Goal: Transaction & Acquisition: Purchase product/service

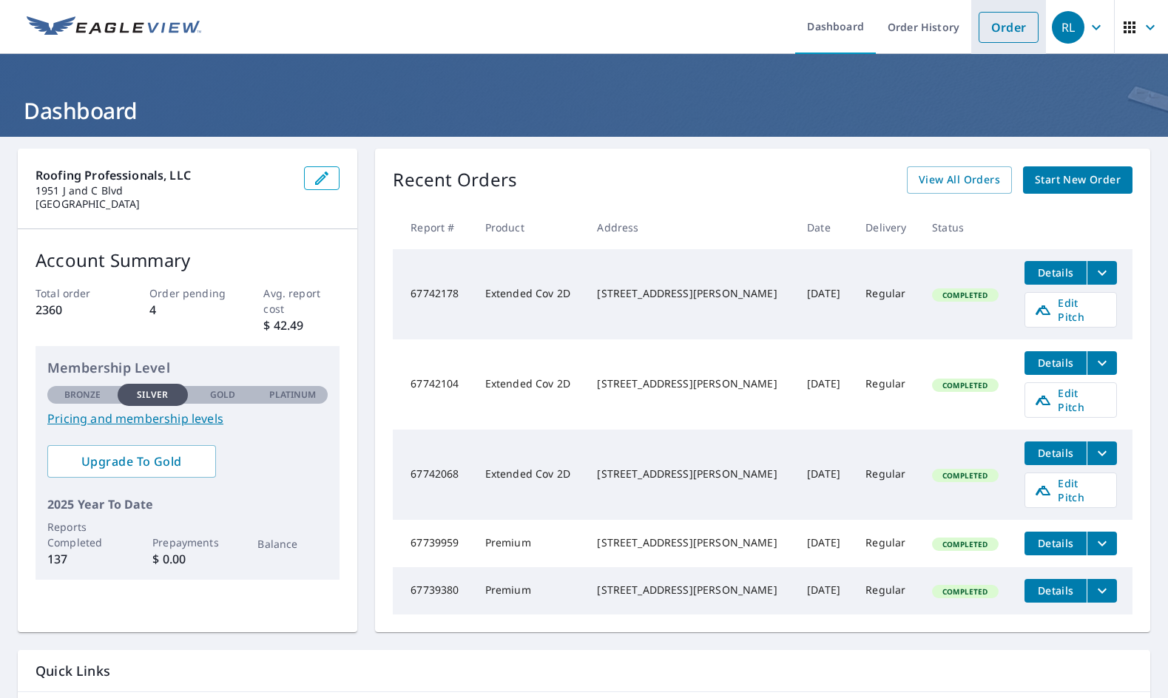
click at [986, 21] on link "Order" at bounding box center [1008, 27] width 60 height 31
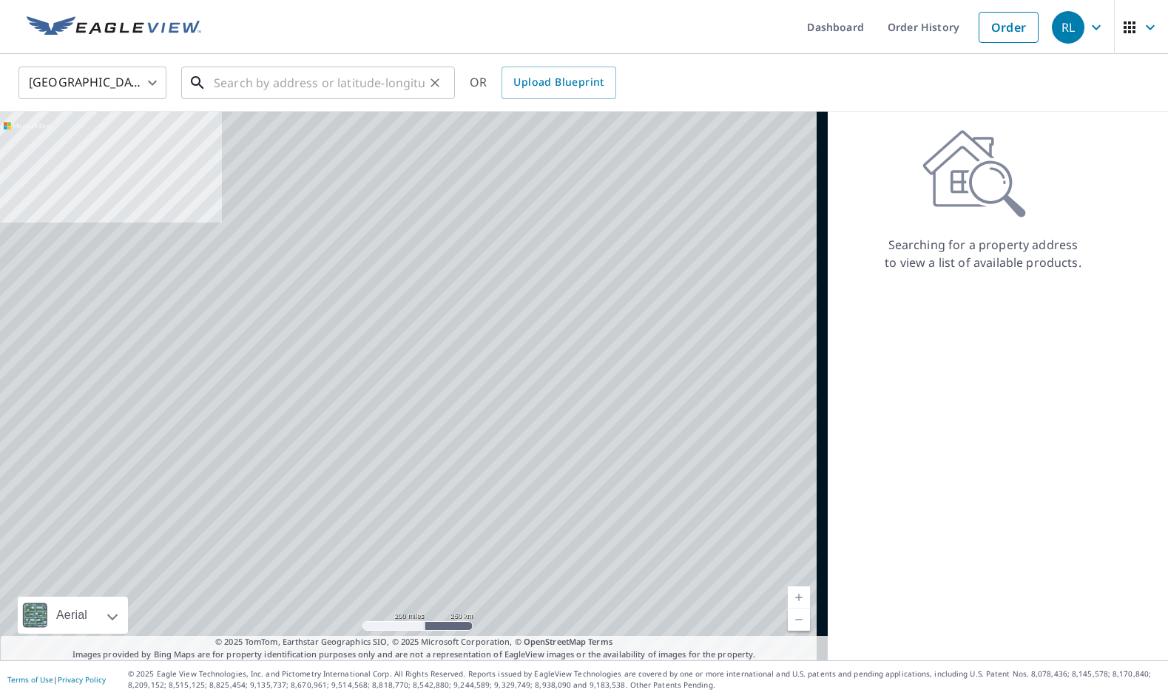
click at [305, 89] on input "text" at bounding box center [319, 82] width 211 height 41
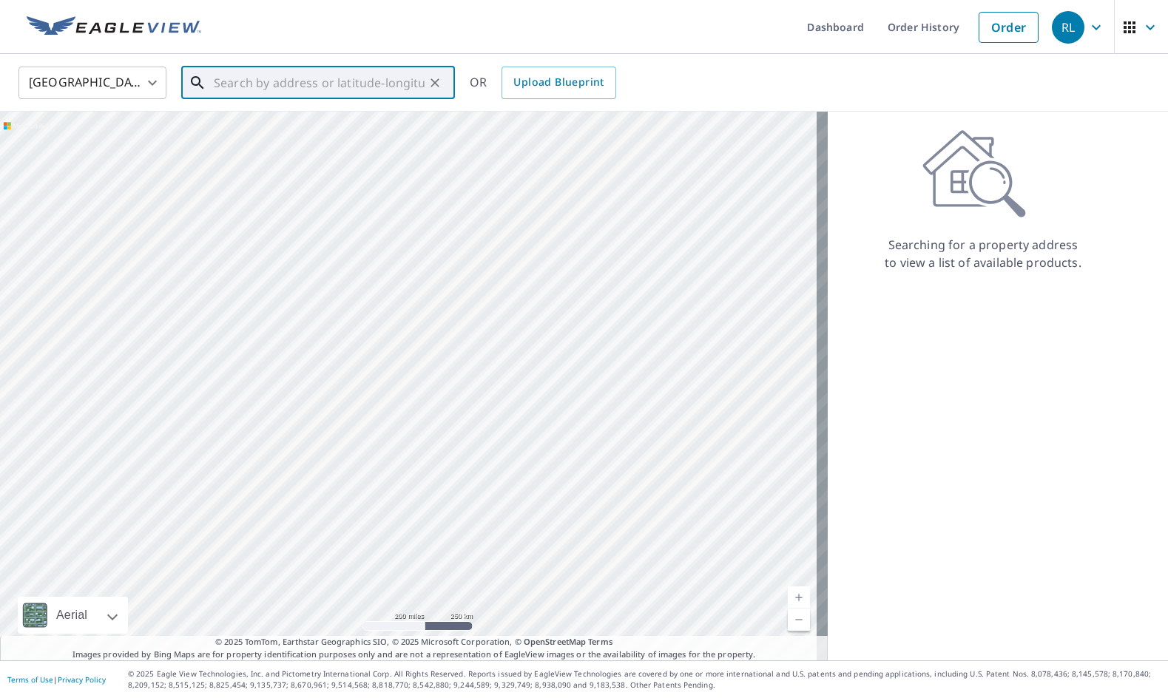
paste input "[STREET_ADDRESS][PERSON_NAME]"
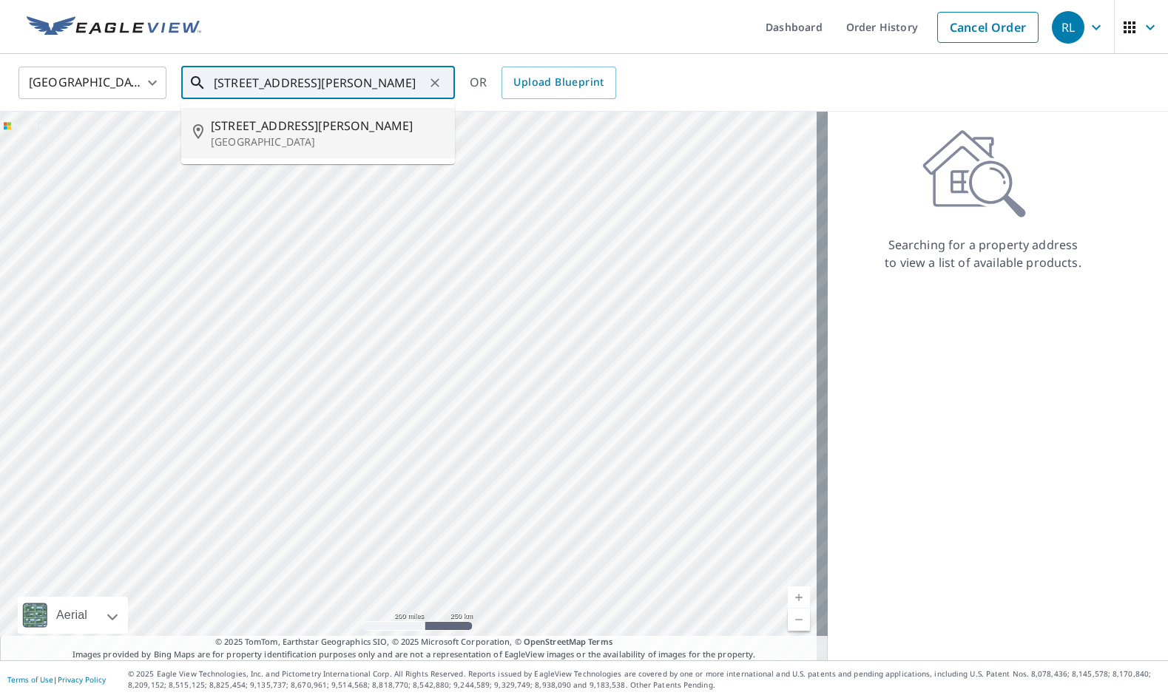
click at [349, 125] on span "[STREET_ADDRESS][PERSON_NAME]" at bounding box center [327, 126] width 232 height 18
type input "[STREET_ADDRESS][PERSON_NAME]"
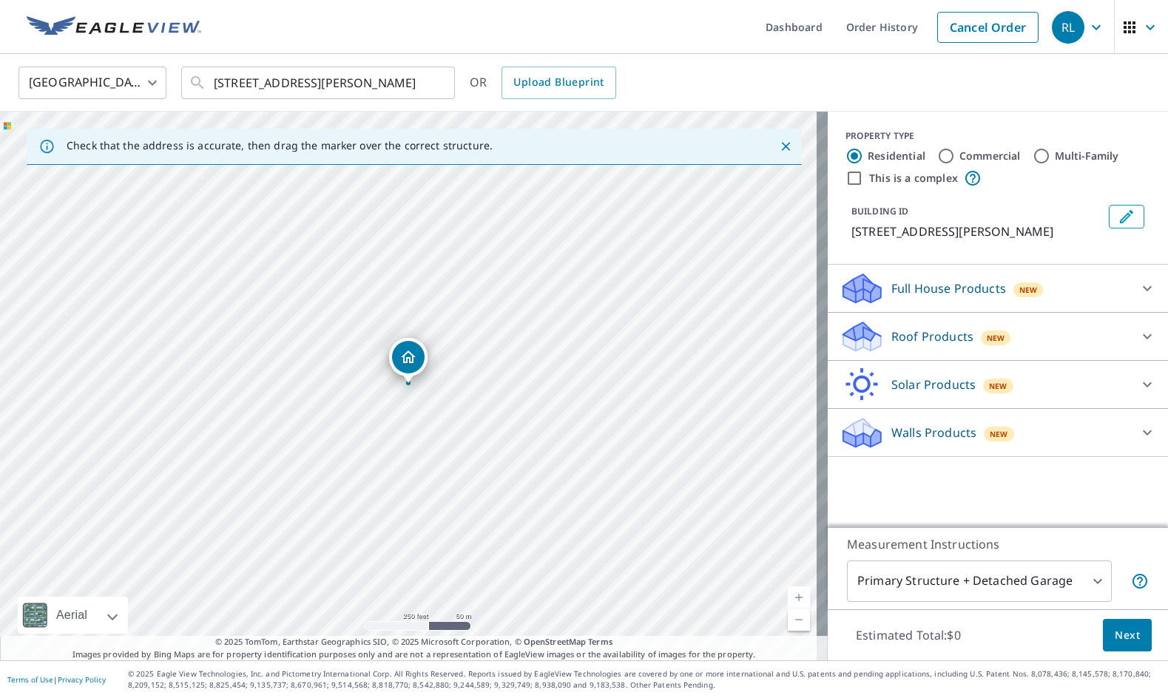
click at [944, 345] on div "Roof Products New" at bounding box center [984, 336] width 290 height 35
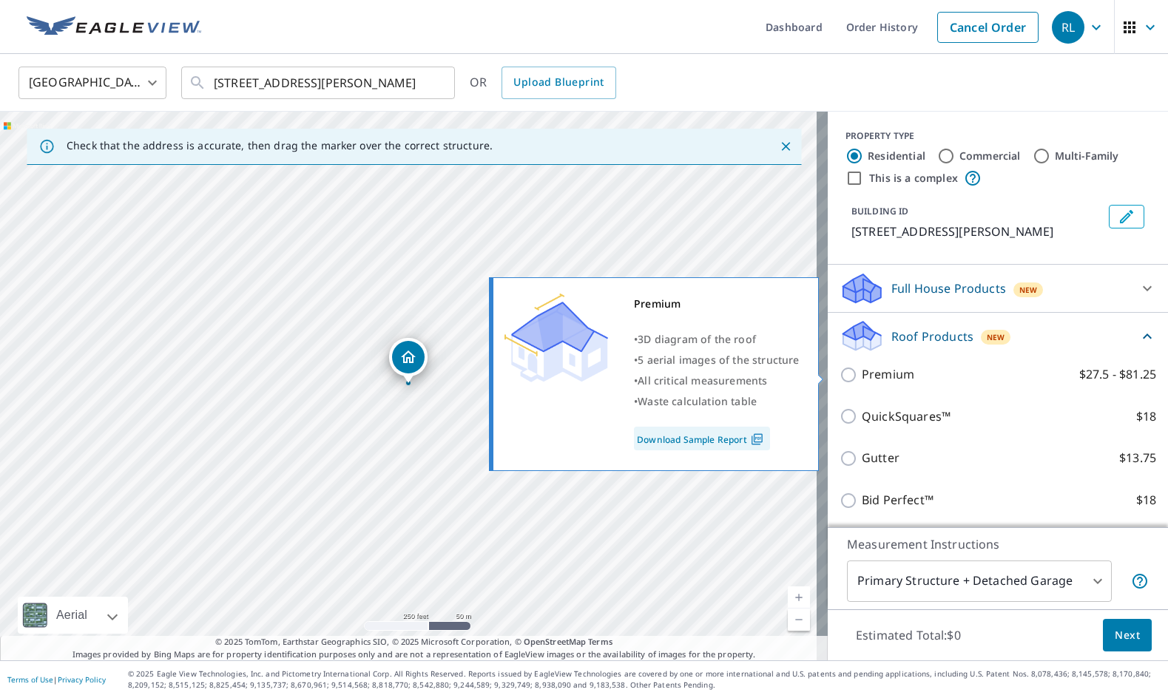
click at [928, 383] on label "Premium $27.5 - $81.25" at bounding box center [1008, 374] width 294 height 18
click at [861, 383] on input "Premium $27.5 - $81.25" at bounding box center [850, 375] width 22 height 18
checkbox input "true"
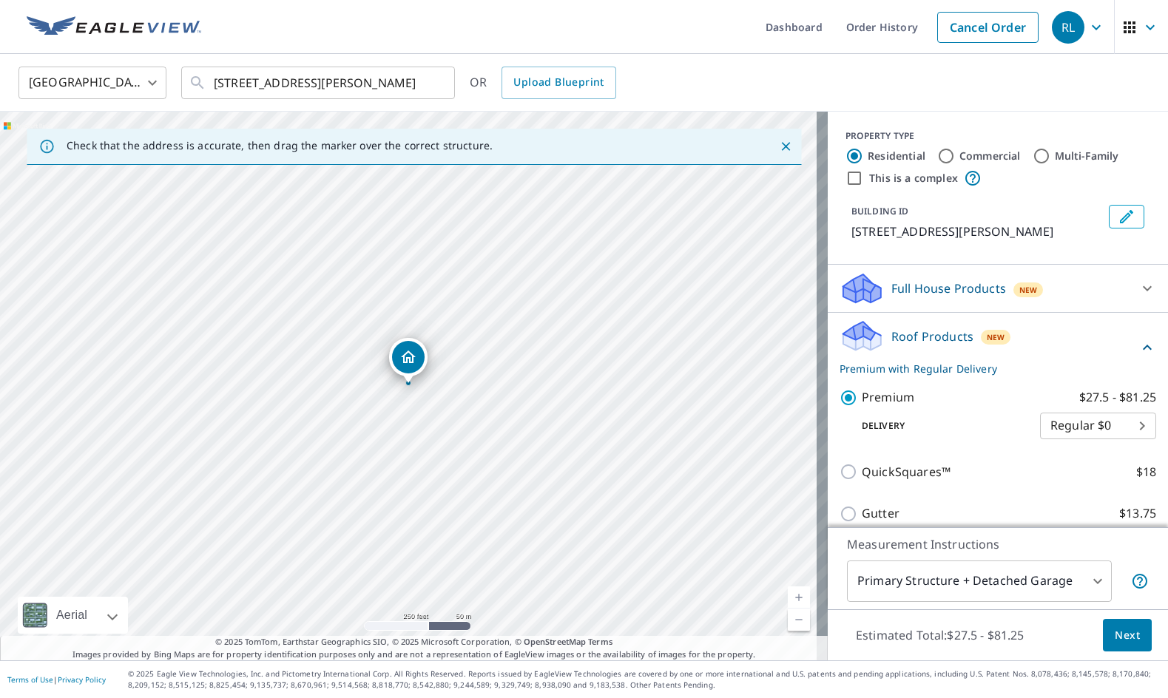
click at [1102, 640] on button "Next" at bounding box center [1126, 635] width 49 height 33
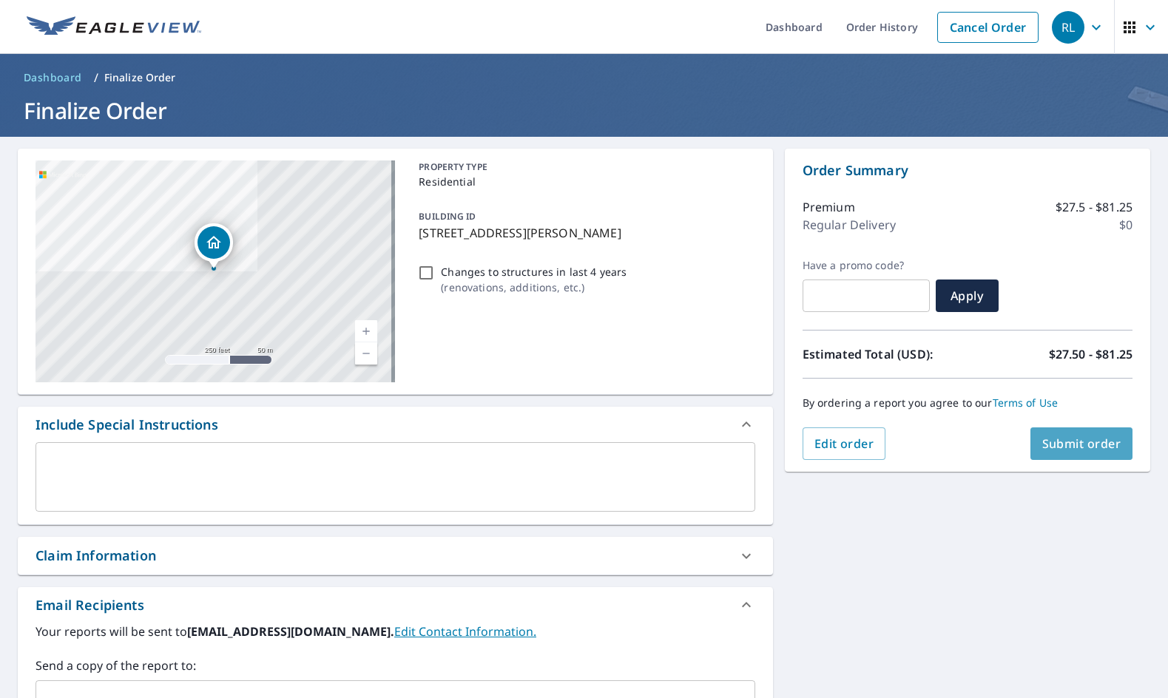
click at [1083, 437] on span "Submit order" at bounding box center [1081, 444] width 79 height 16
checkbox input "true"
